Goal: Find specific page/section: Find specific page/section

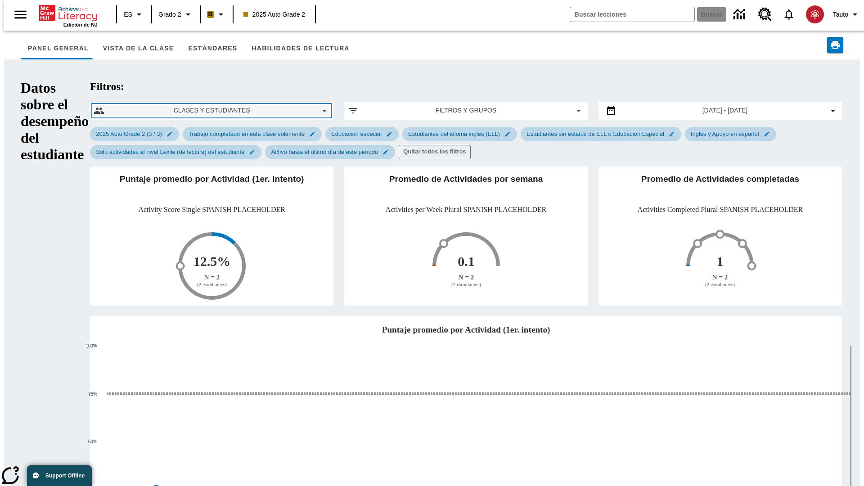
click at [153, 106] on span "Clases y estudiantes" at bounding box center [212, 110] width 200 height 9
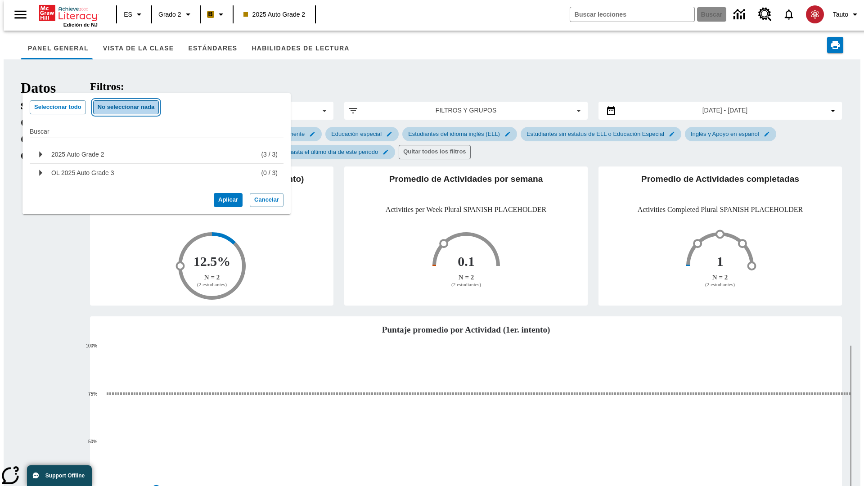
click at [122, 107] on button "No seleccionar nada" at bounding box center [126, 107] width 66 height 14
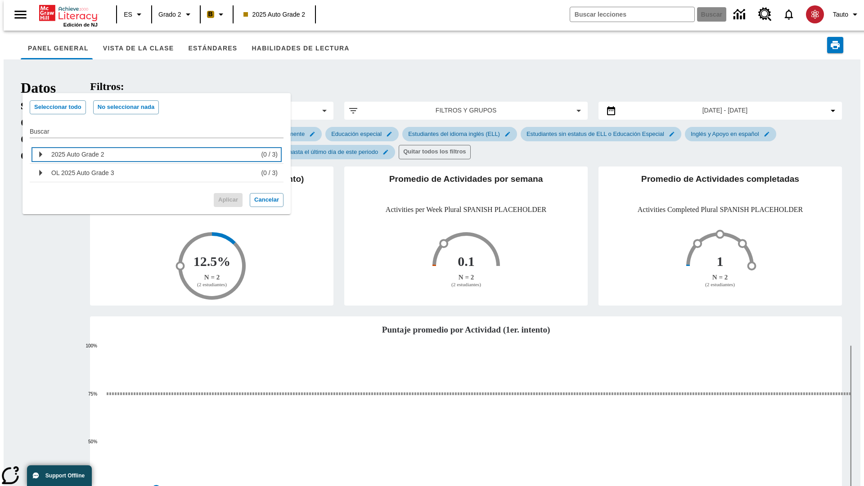
click at [153, 154] on div "2025 Auto Grade 2" at bounding box center [154, 154] width 206 height 14
click at [224, 207] on button "Aplicar" at bounding box center [228, 200] width 29 height 14
